Goal: Task Accomplishment & Management: Complete application form

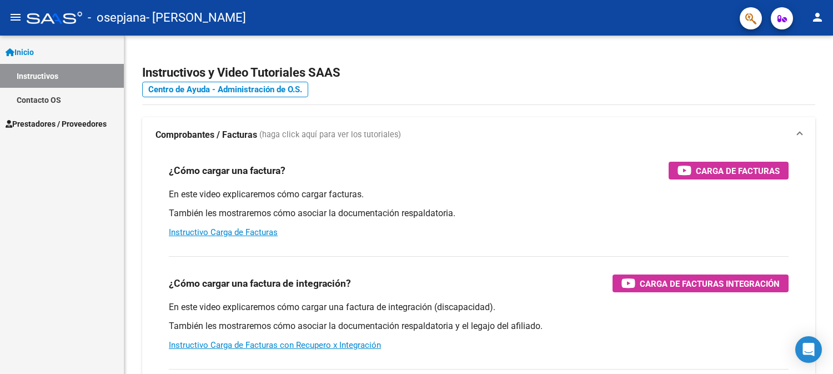
click at [42, 47] on link "Inicio" at bounding box center [62, 52] width 124 height 24
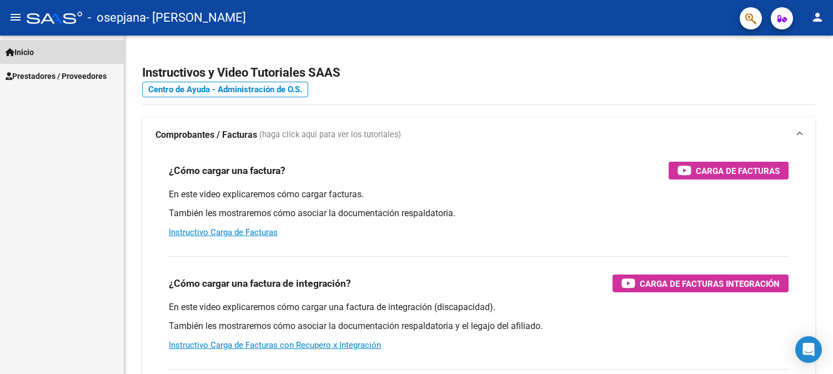
click at [42, 47] on link "Inicio" at bounding box center [62, 52] width 124 height 24
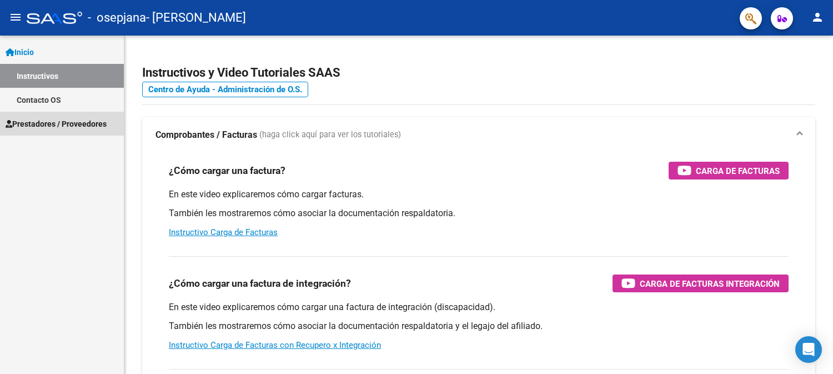
click at [36, 121] on span "Prestadores / Proveedores" at bounding box center [56, 124] width 101 height 12
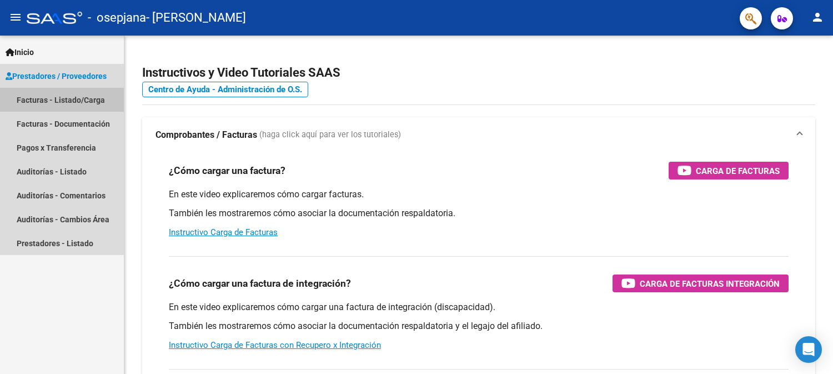
click at [53, 97] on link "Facturas - Listado/Carga" at bounding box center [62, 100] width 124 height 24
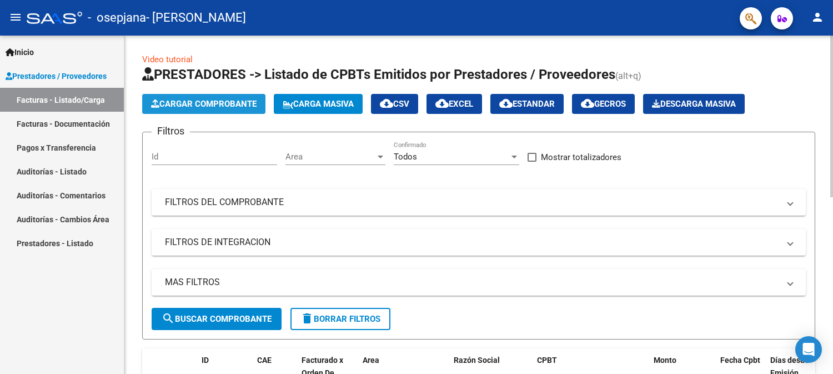
click at [199, 101] on span "Cargar Comprobante" at bounding box center [203, 104] width 105 height 10
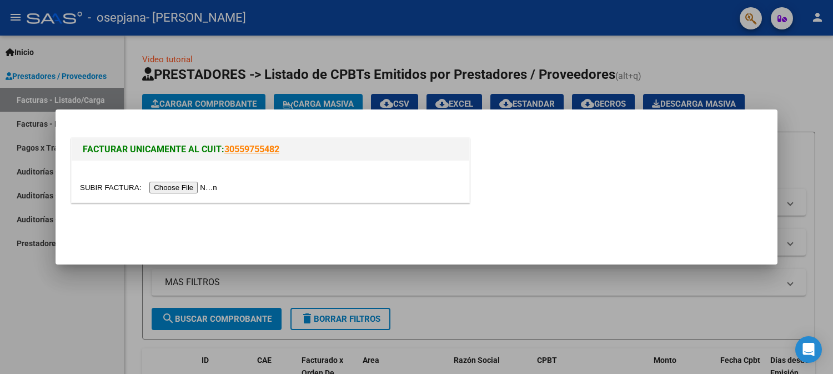
click at [192, 185] on input "file" at bounding box center [150, 188] width 140 height 12
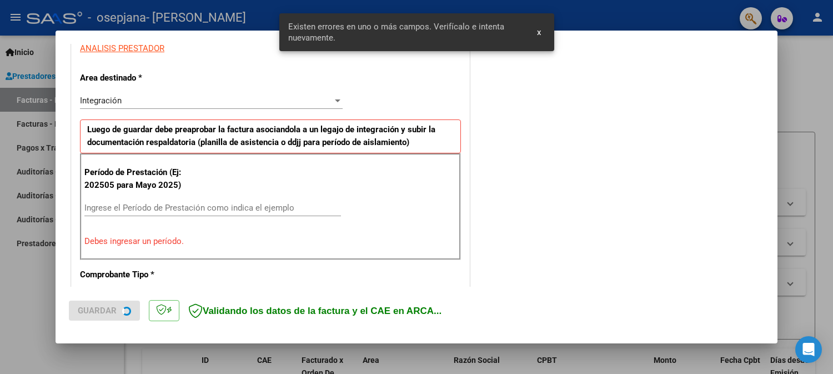
scroll to position [244, 0]
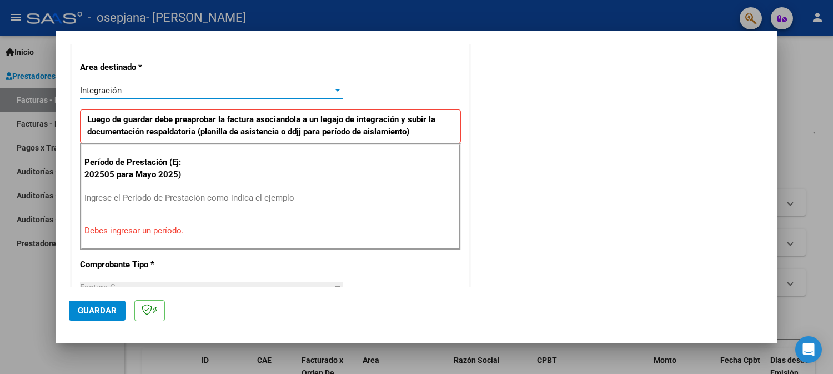
click at [181, 85] on div "Integración" at bounding box center [206, 90] width 253 height 10
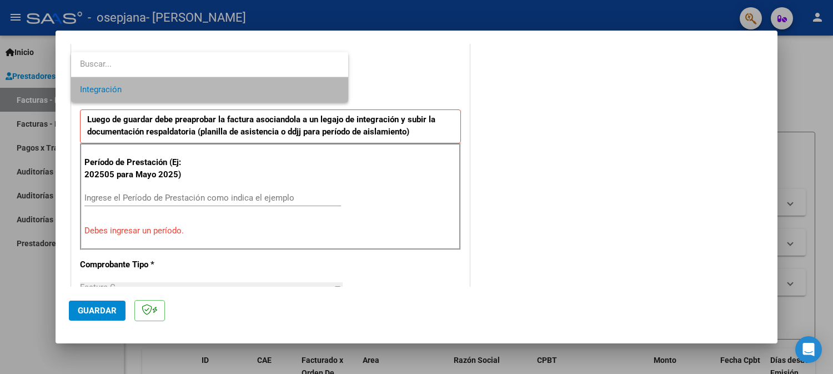
click at [181, 85] on span "Integración" at bounding box center [209, 89] width 259 height 25
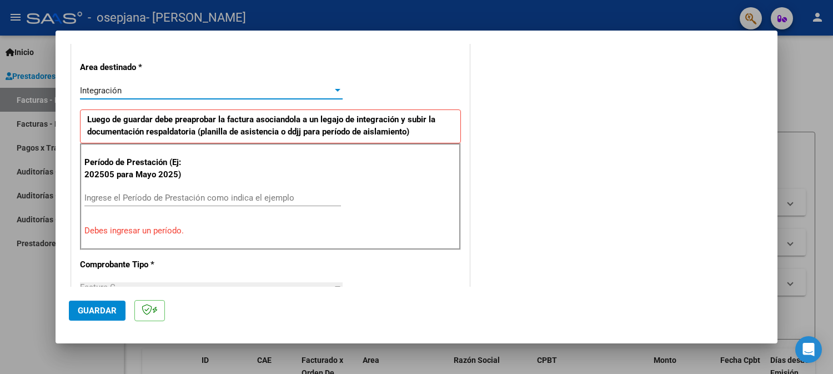
click at [218, 88] on div "Integración" at bounding box center [206, 90] width 253 height 10
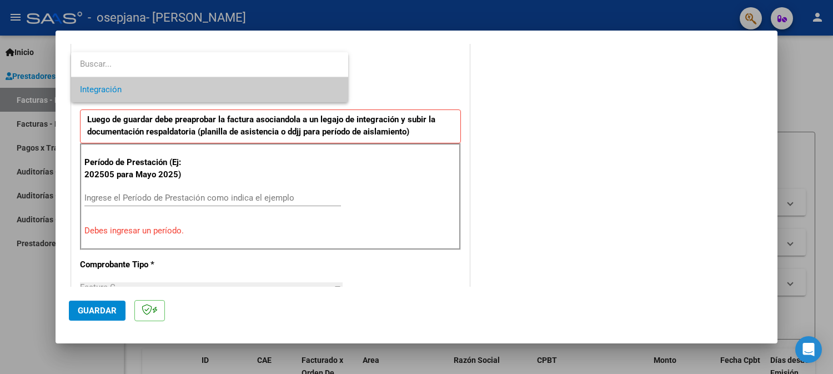
click at [246, 63] on input "dropdown search" at bounding box center [209, 64] width 277 height 25
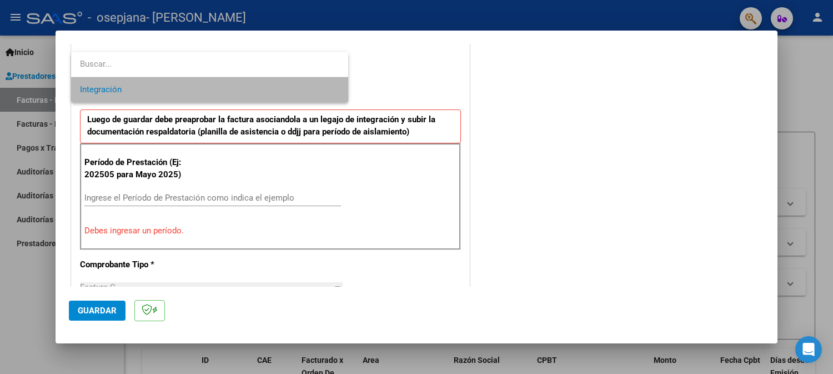
click at [309, 97] on span "Integración" at bounding box center [209, 89] width 259 height 25
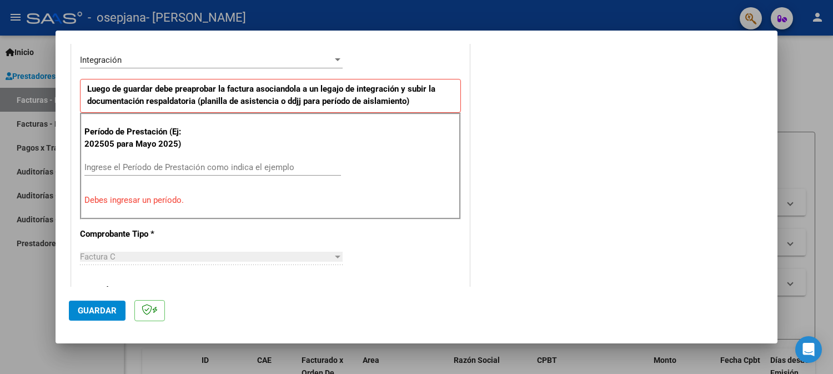
scroll to position [295, 0]
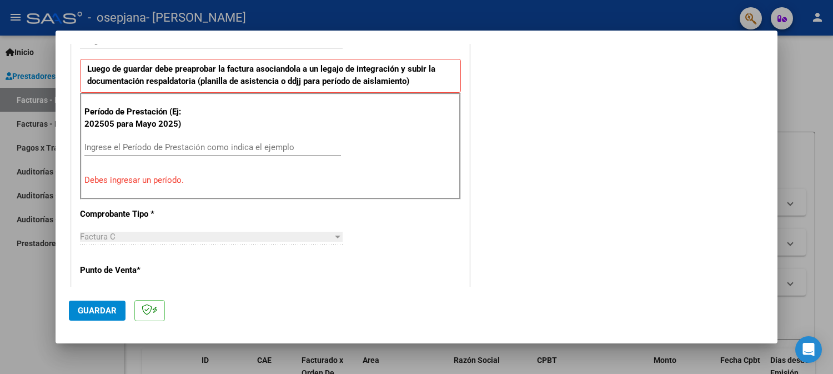
click at [261, 139] on div "Ingrese el Período de Prestación como indica el ejemplo" at bounding box center [212, 147] width 256 height 17
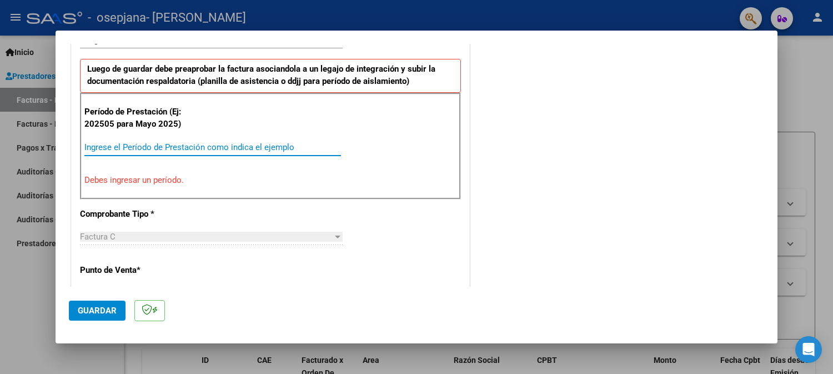
click at [258, 143] on input "Ingrese el Período de Prestación como indica el ejemplo" at bounding box center [212, 147] width 256 height 10
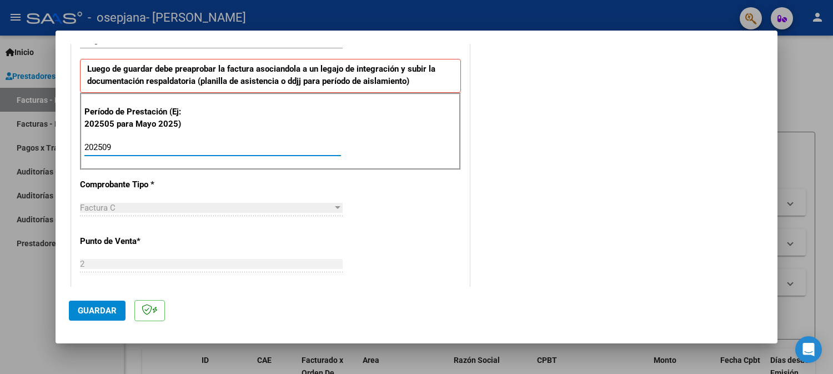
type input "202509"
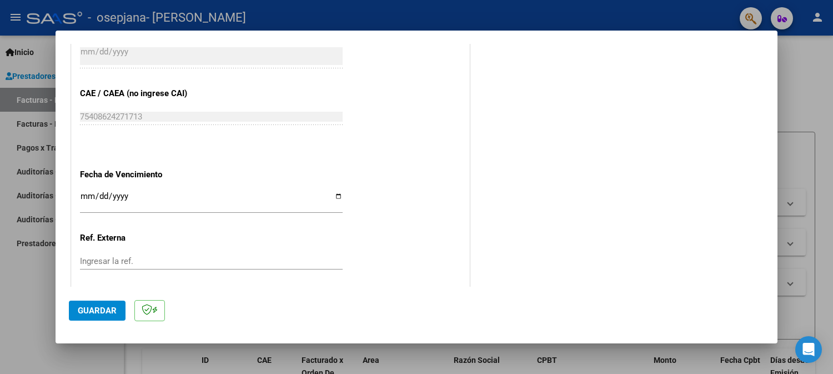
scroll to position [693, 0]
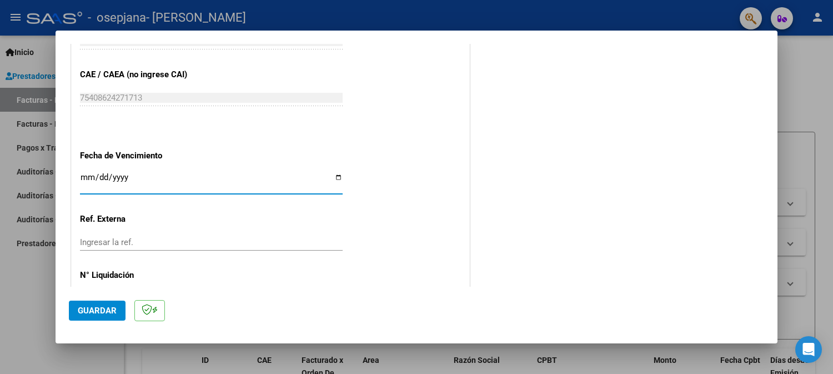
click at [112, 175] on input "Ingresar la fecha" at bounding box center [211, 182] width 263 height 18
click at [193, 192] on div "Ingresar la fecha" at bounding box center [211, 182] width 263 height 24
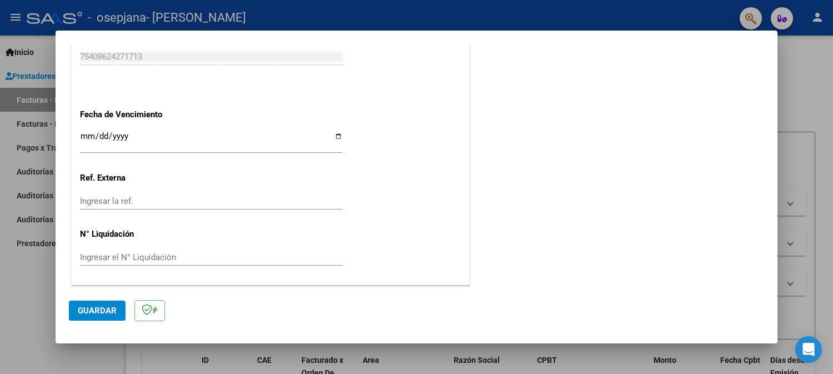
click at [93, 315] on span "Guardar" at bounding box center [97, 310] width 39 height 10
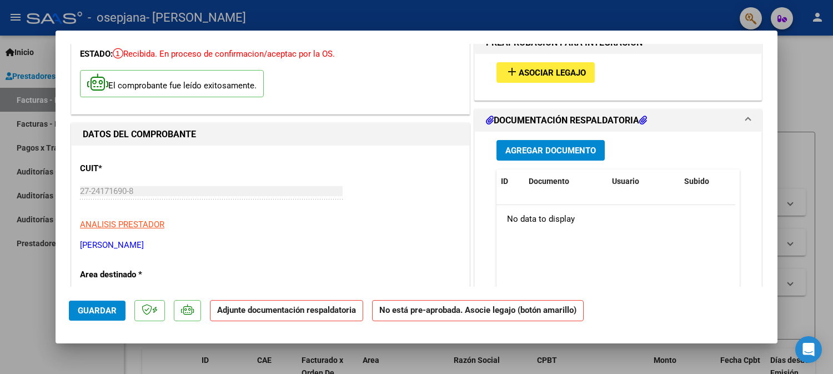
scroll to position [29, 0]
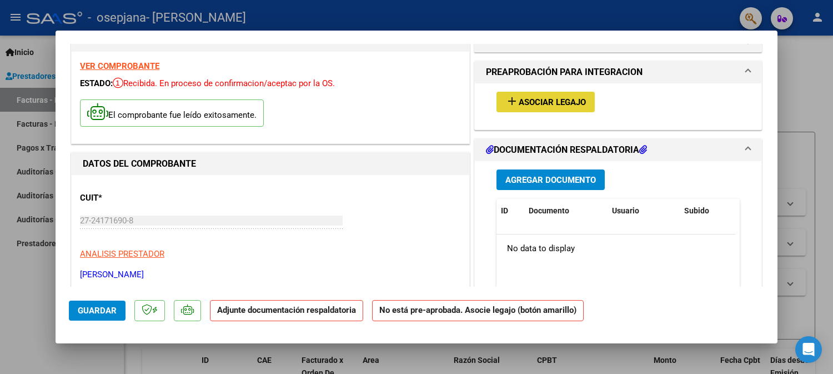
click at [519, 106] on span "Asociar Legajo" at bounding box center [552, 102] width 67 height 10
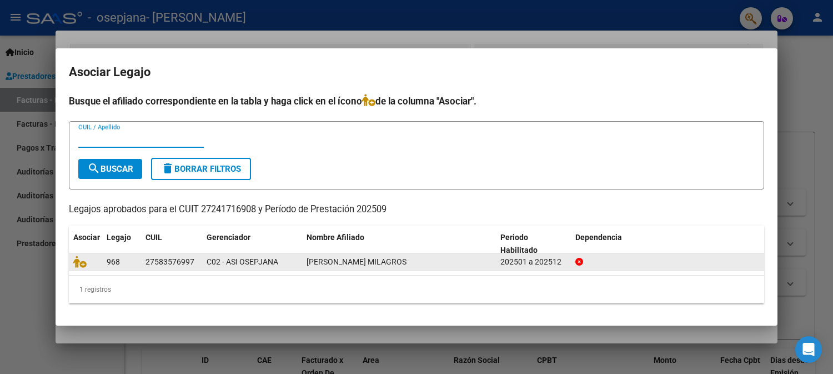
click at [430, 263] on div "[PERSON_NAME] MILAGROS" at bounding box center [398, 261] width 185 height 13
click at [446, 258] on div "[PERSON_NAME] MILAGROS" at bounding box center [398, 261] width 185 height 13
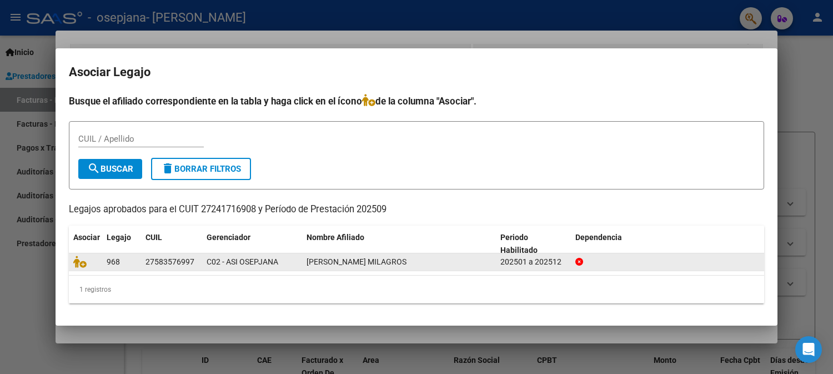
click at [291, 262] on div "C02 - ASI OSEPJANA" at bounding box center [252, 261] width 91 height 13
click at [79, 259] on icon at bounding box center [79, 261] width 13 height 12
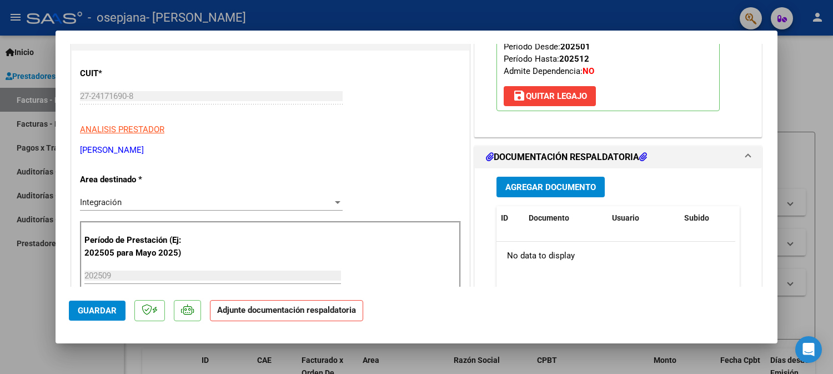
scroll to position [249, 0]
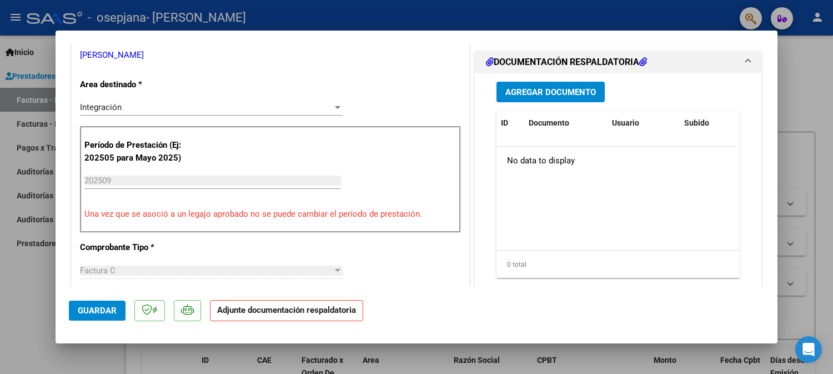
click at [519, 87] on span "Agregar Documento" at bounding box center [550, 92] width 90 height 10
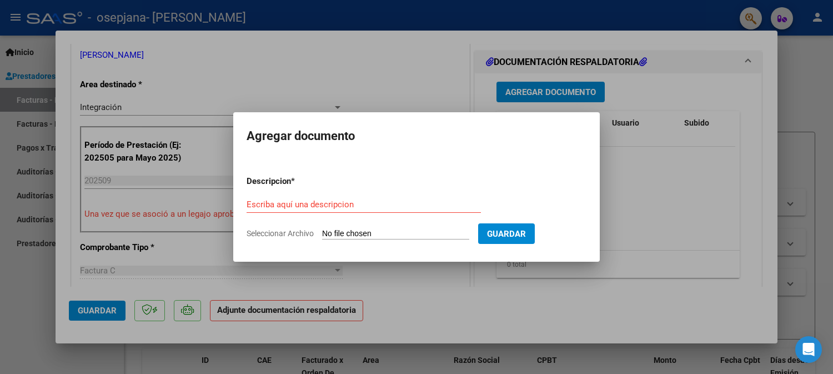
click at [393, 234] on input "Seleccionar Archivo" at bounding box center [395, 234] width 147 height 11
click at [330, 199] on input "Escriba aquí una descripcion" at bounding box center [363, 204] width 234 height 10
type input "Planilla de firmas."
click at [370, 229] on input "Seleccionar Archivo" at bounding box center [395, 234] width 147 height 11
type input "C:\fakepath\Planilla de firma [PERSON_NAME] 0925.pdf"
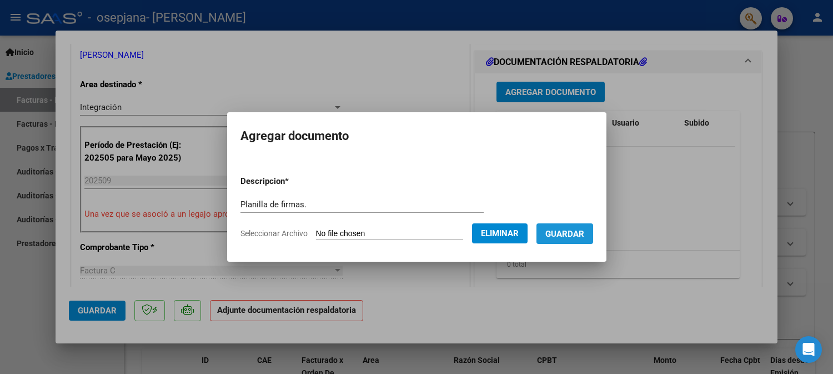
click at [575, 237] on span "Guardar" at bounding box center [564, 234] width 39 height 10
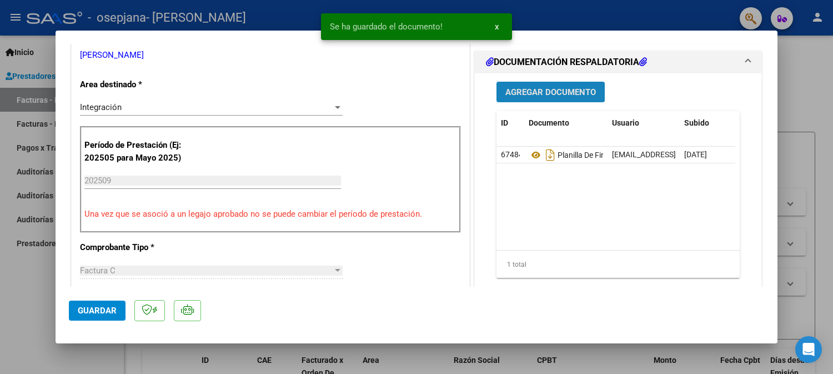
click at [533, 85] on button "Agregar Documento" at bounding box center [550, 92] width 108 height 21
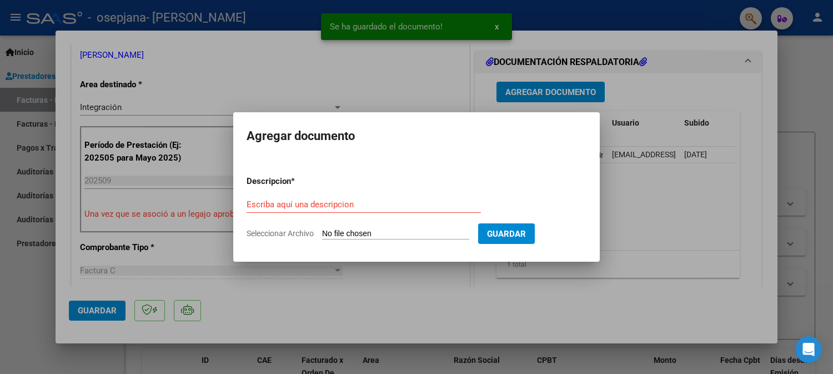
drag, startPoint x: 358, startPoint y: 215, endPoint x: 363, endPoint y: 208, distance: 8.3
click at [363, 208] on div "Escriba aquí una descripcion" at bounding box center [363, 209] width 234 height 27
click at [363, 208] on input "Escriba aquí una descripcion" at bounding box center [363, 204] width 234 height 10
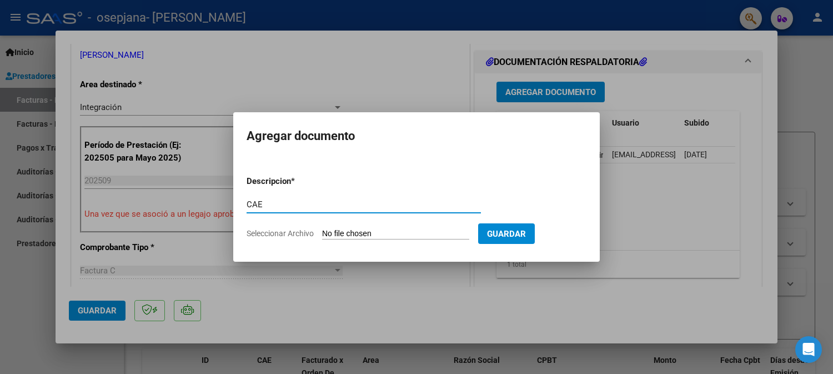
type input "CAE"
click at [365, 229] on input "Seleccionar Archivo" at bounding box center [395, 234] width 147 height 11
type input "C:\fakepath\CAE 1106.pdf"
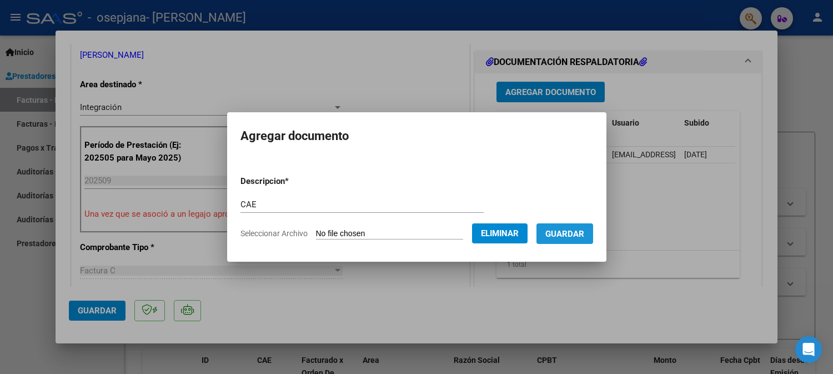
click at [580, 233] on span "Guardar" at bounding box center [564, 234] width 39 height 10
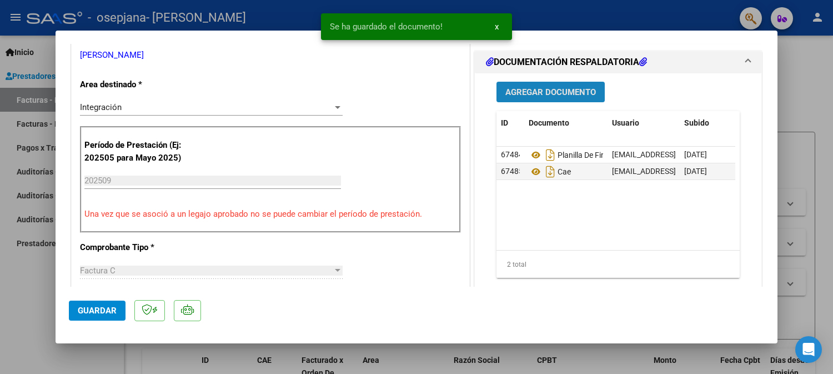
click at [564, 85] on button "Agregar Documento" at bounding box center [550, 92] width 108 height 21
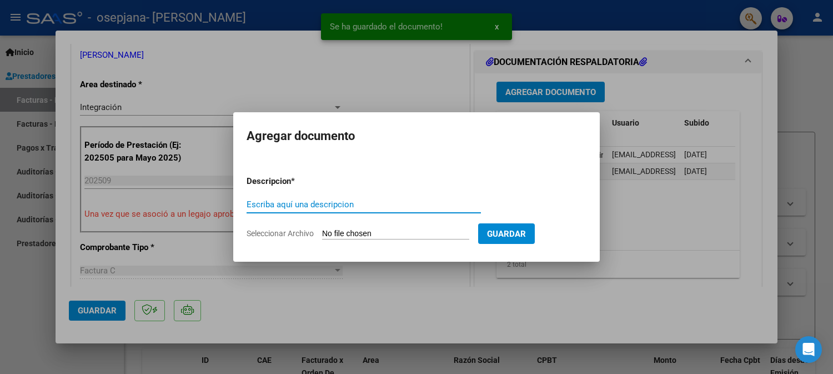
click at [347, 205] on input "Escriba aquí una descripcion" at bounding box center [363, 204] width 234 height 10
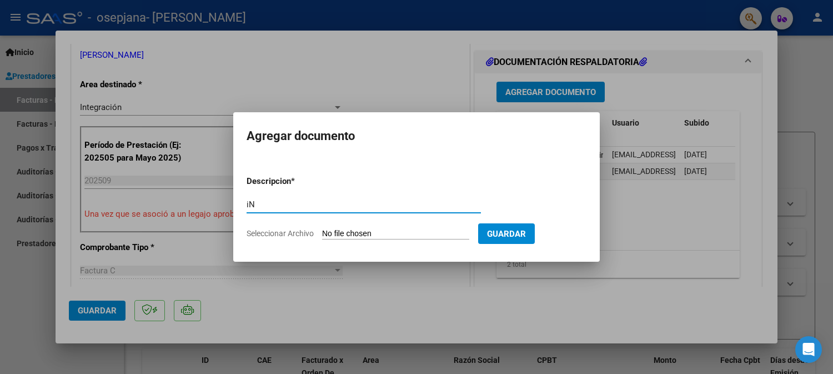
type input "i"
type input "Informe"
click at [380, 230] on input "Seleccionar Archivo" at bounding box center [395, 234] width 147 height 11
type input "C:\fakepath\Informe evolucion [PERSON_NAME] 202509.pdf"
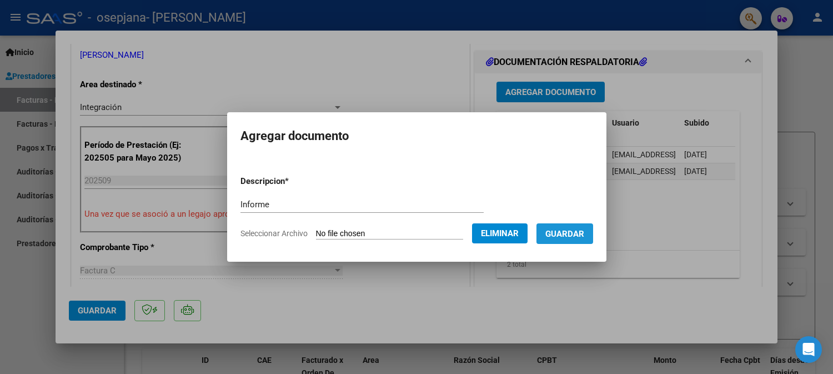
click at [572, 236] on span "Guardar" at bounding box center [564, 234] width 39 height 10
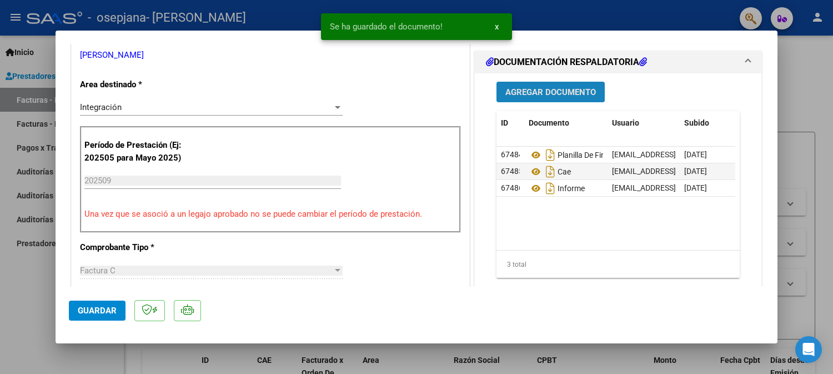
click at [559, 92] on span "Agregar Documento" at bounding box center [550, 92] width 90 height 10
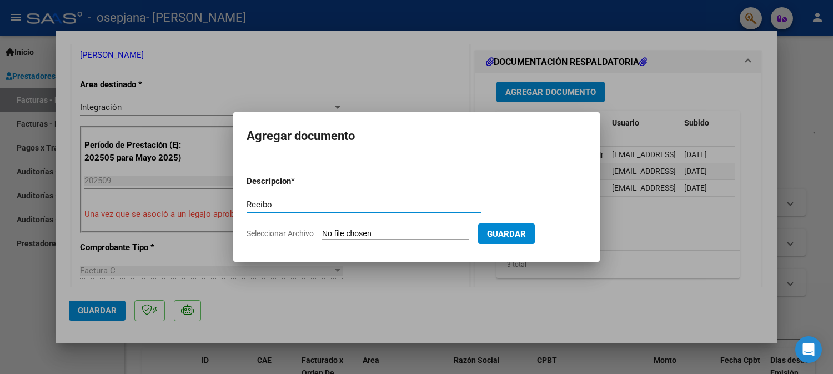
type input "Recibo"
click at [442, 233] on input "Seleccionar Archivo" at bounding box center [395, 234] width 147 height 11
type input "C:\fakepath\Recibo 1068.pdf"
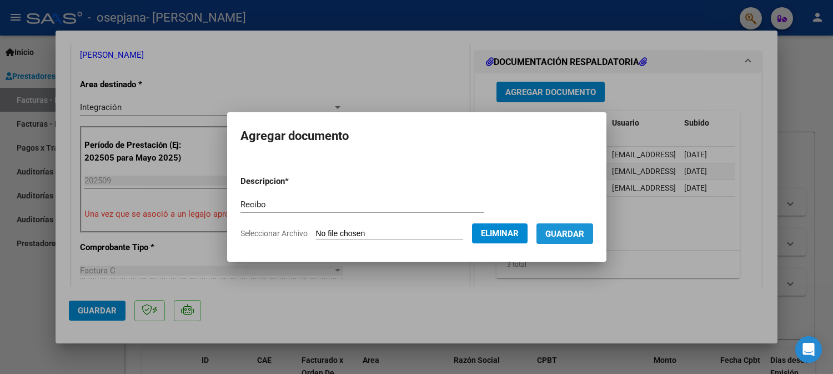
click at [586, 240] on button "Guardar" at bounding box center [564, 233] width 57 height 21
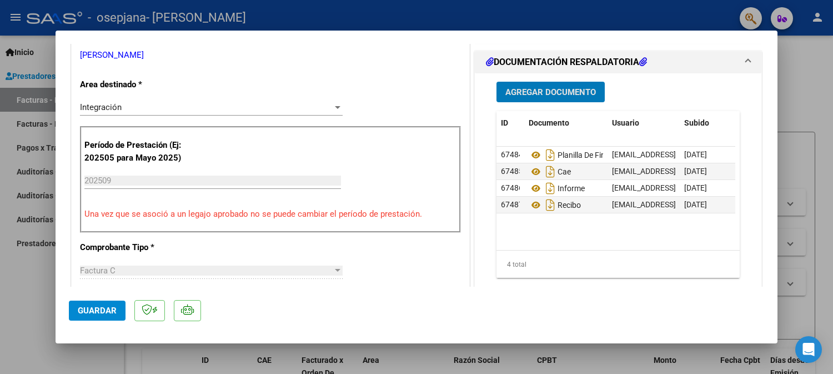
click at [87, 313] on span "Guardar" at bounding box center [97, 310] width 39 height 10
